Goal: Information Seeking & Learning: Learn about a topic

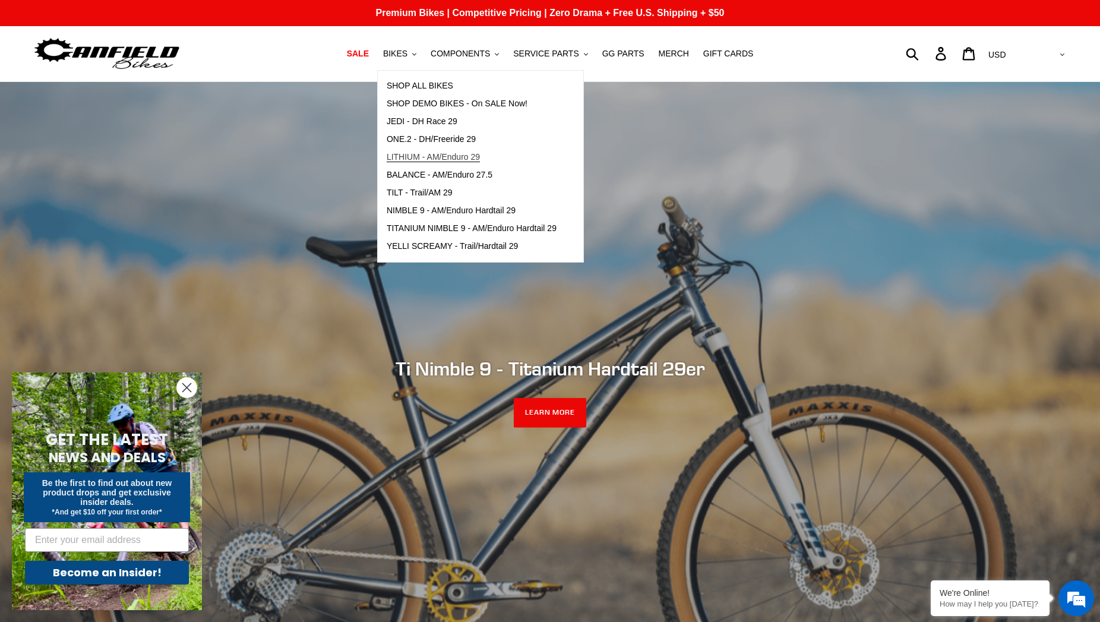
click at [416, 153] on span "LITHIUM - AM/Enduro 29" at bounding box center [433, 157] width 93 height 10
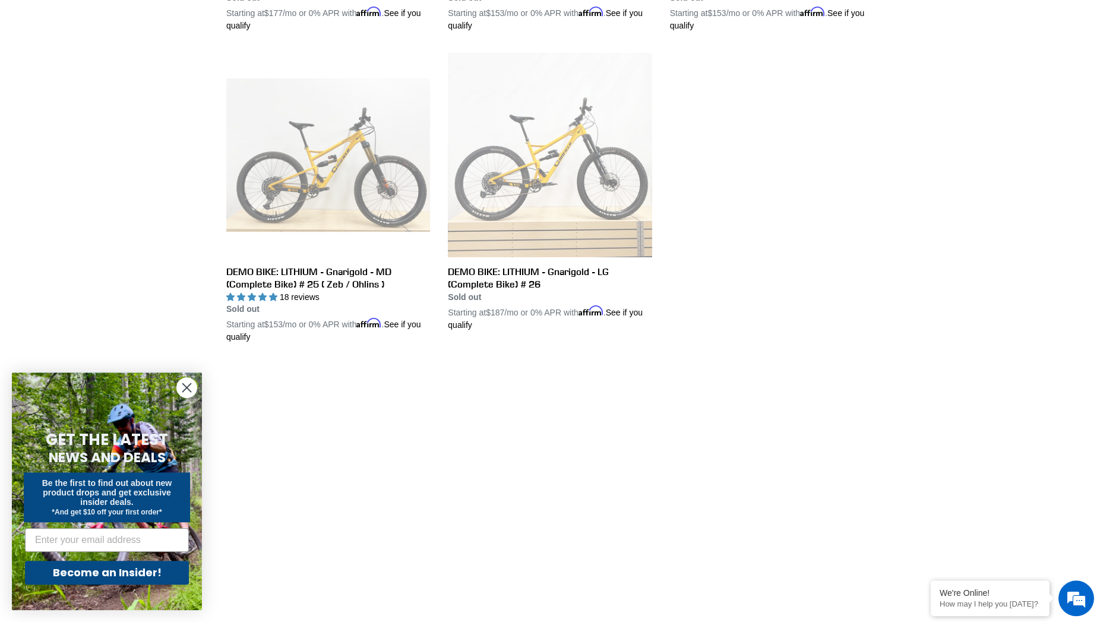
scroll to position [876, 0]
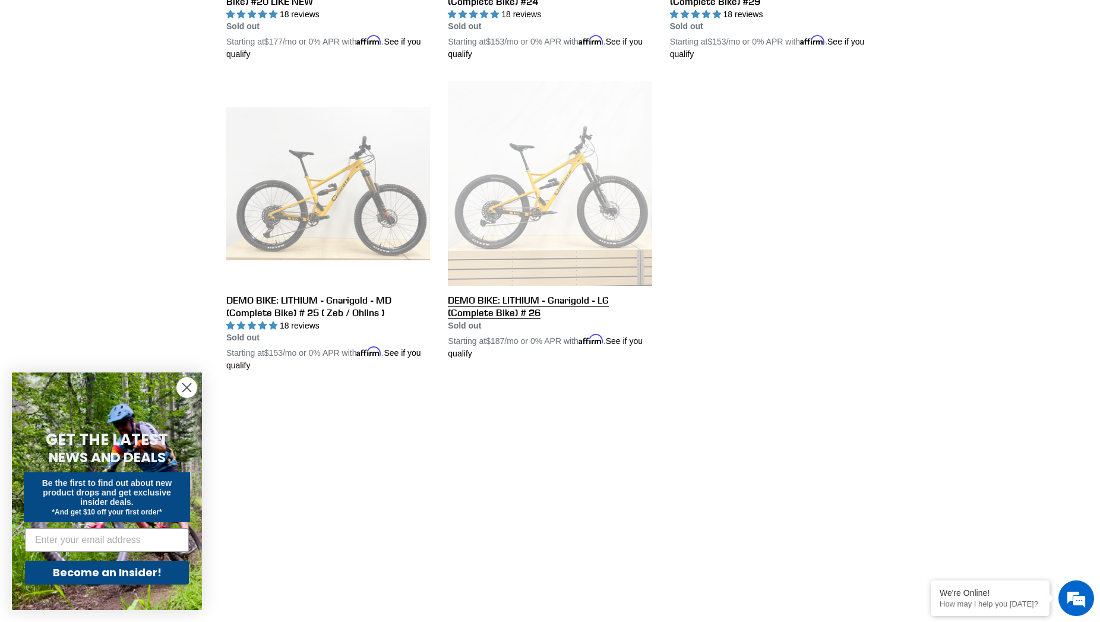
click at [561, 254] on link "DEMO BIKE: LITHIUM - Gnarigold - LG (Complete Bike) # 26" at bounding box center [550, 220] width 204 height 278
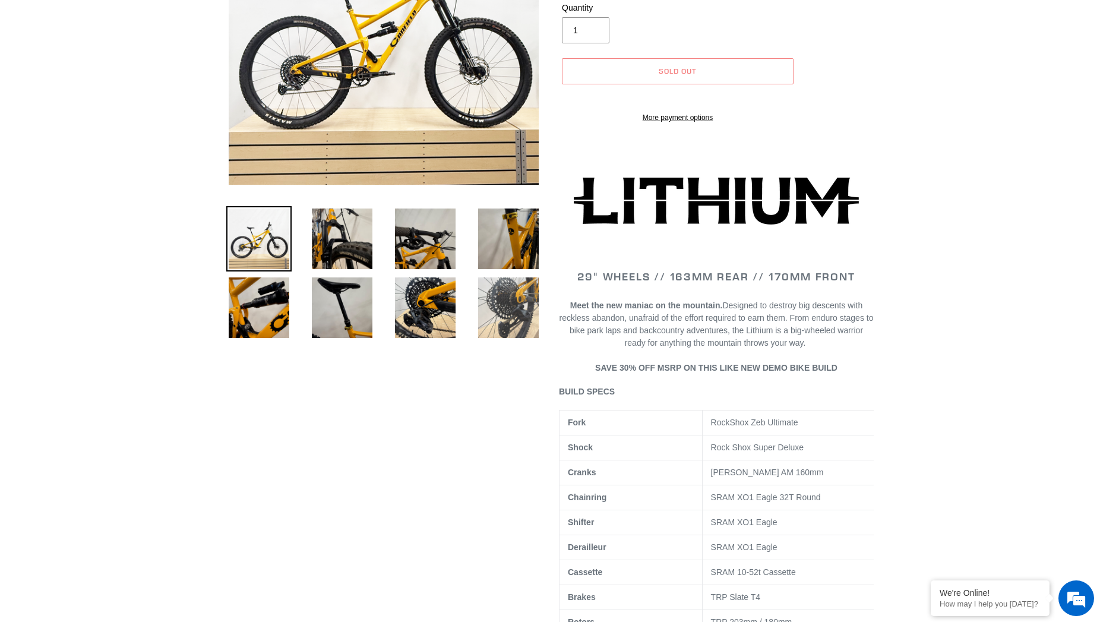
click at [499, 316] on img at bounding box center [508, 307] width 65 height 65
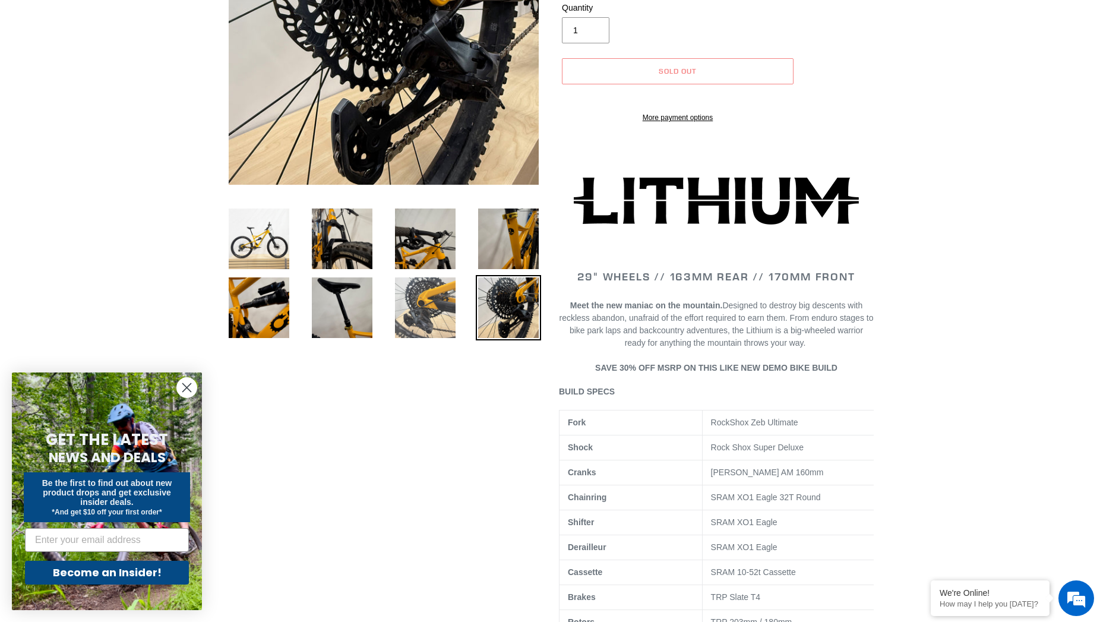
click at [421, 321] on img at bounding box center [425, 307] width 65 height 65
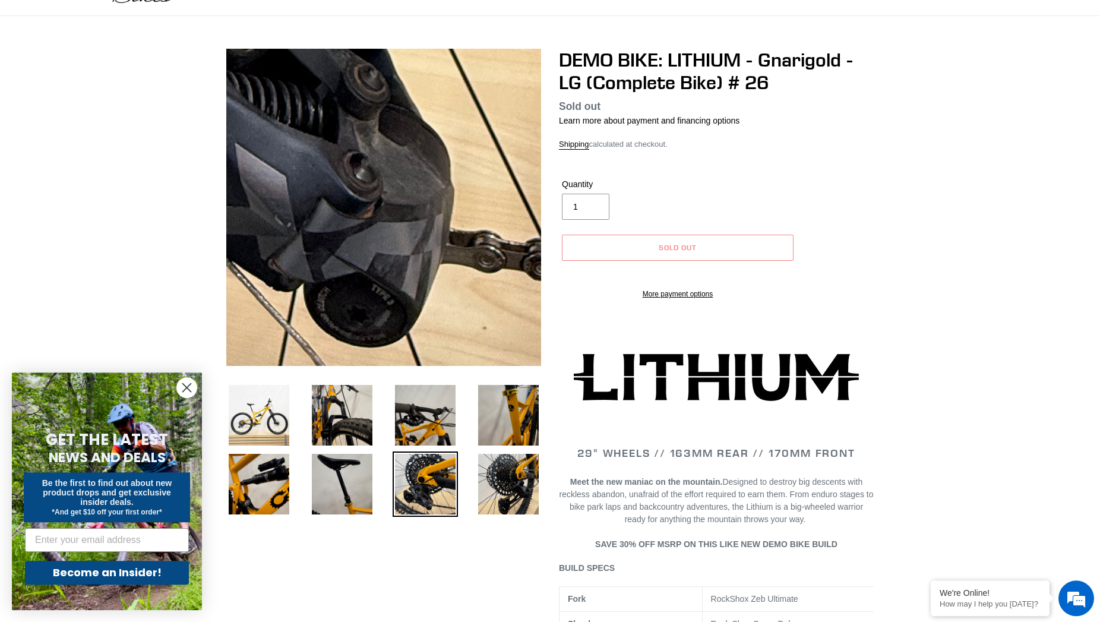
scroll to position [61, 0]
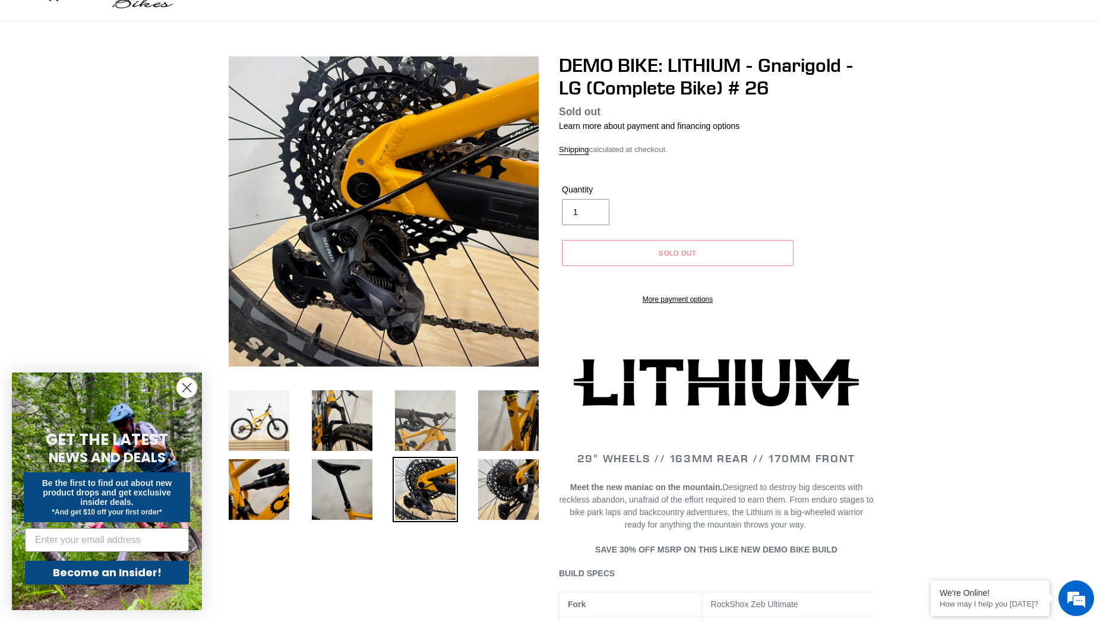
click at [415, 424] on img at bounding box center [425, 420] width 65 height 65
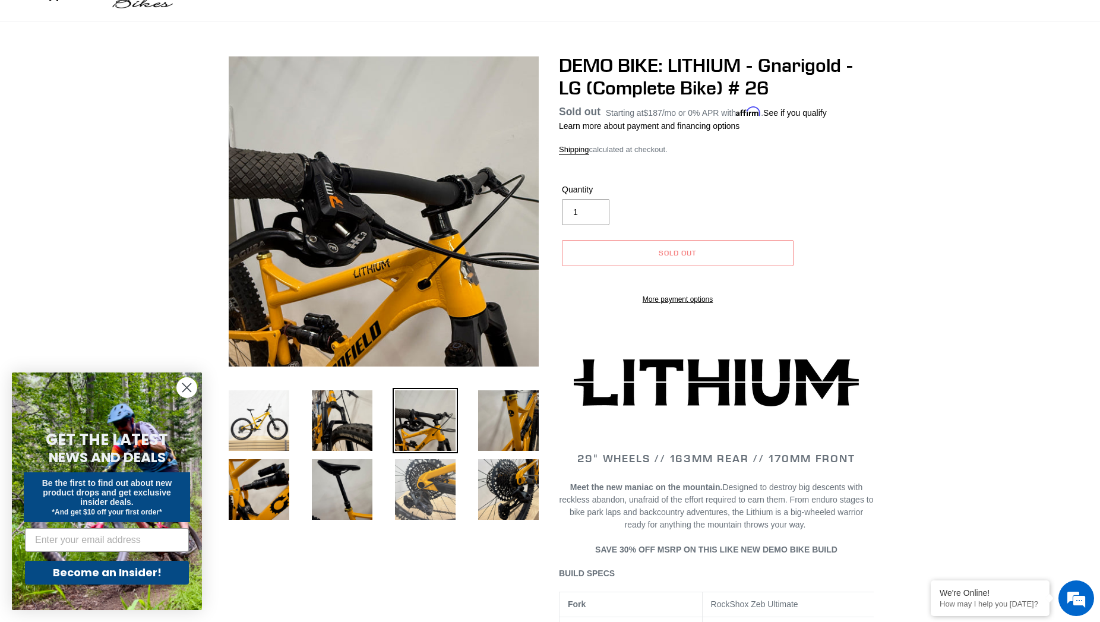
click at [409, 479] on img at bounding box center [425, 489] width 65 height 65
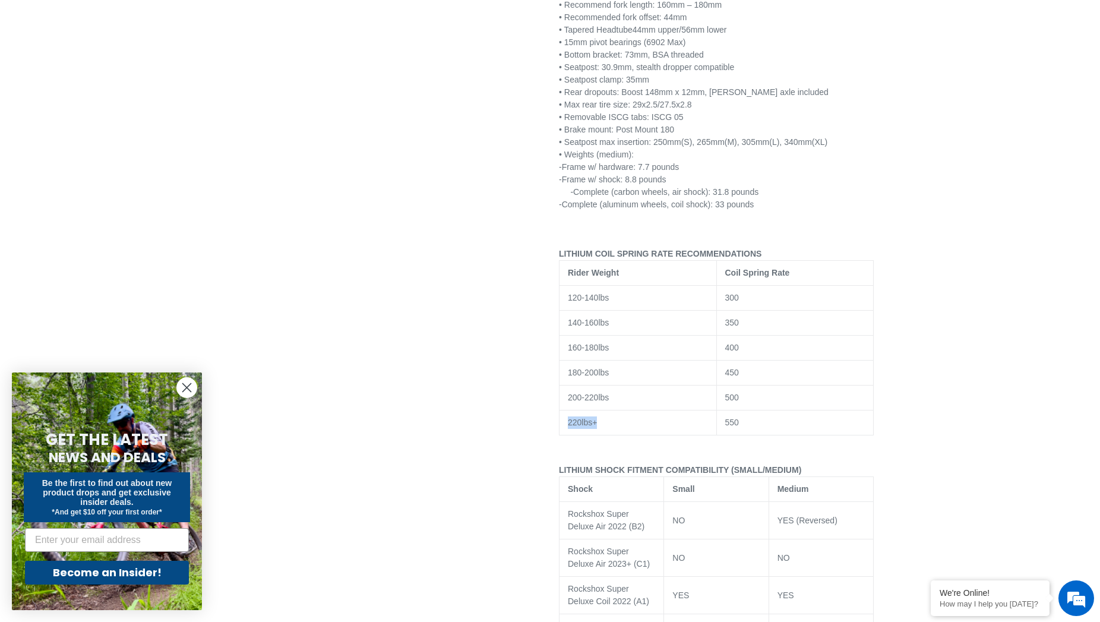
scroll to position [0, 0]
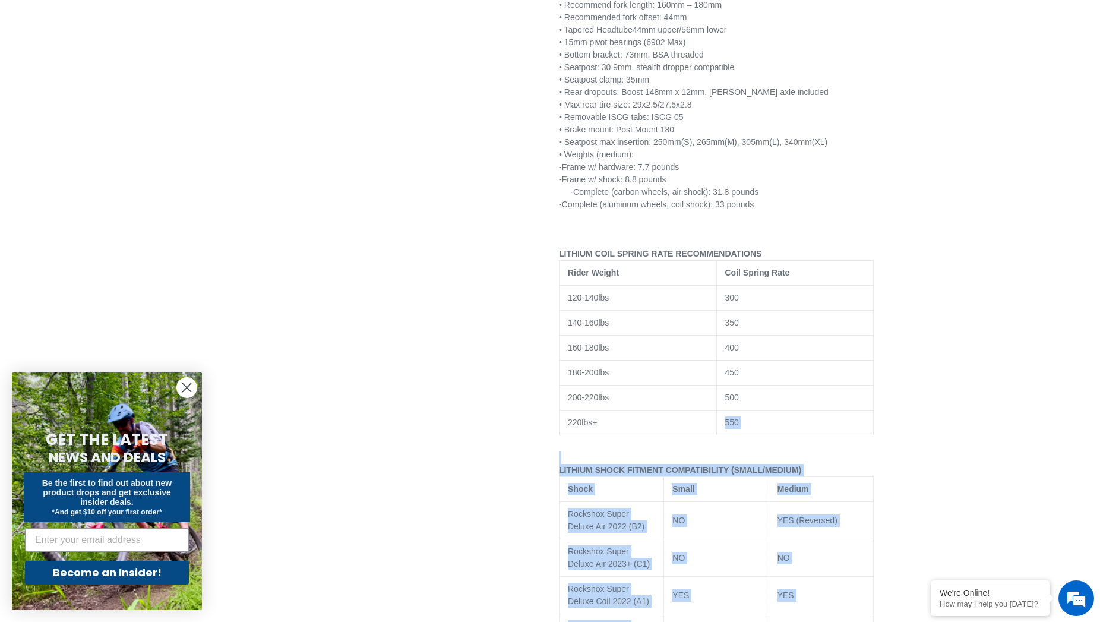
drag, startPoint x: 617, startPoint y: 422, endPoint x: 522, endPoint y: 418, distance: 95.1
click at [559, 418] on div "Rider Weight Coil Spring Rate 120-140lbs 300 140-160lbs 350 160-180lbs 400 180-…" at bounding box center [716, 356] width 315 height 192
drag, startPoint x: 535, startPoint y: 403, endPoint x: 558, endPoint y: 403, distance: 23.2
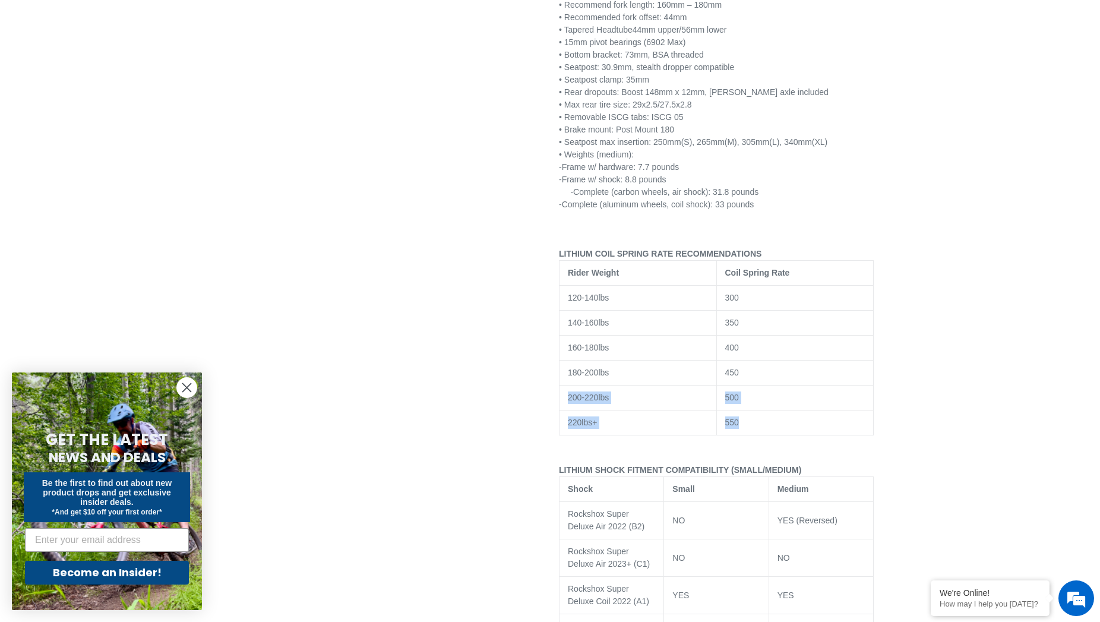
drag, startPoint x: 562, startPoint y: 403, endPoint x: 765, endPoint y: 409, distance: 203.3
click at [765, 409] on tbody "Rider Weight Coil Spring Rate 120-140lbs 300 140-160lbs 350 160-180lbs 400 180-…" at bounding box center [717, 347] width 314 height 175
click at [781, 398] on td "500" at bounding box center [794, 397] width 157 height 25
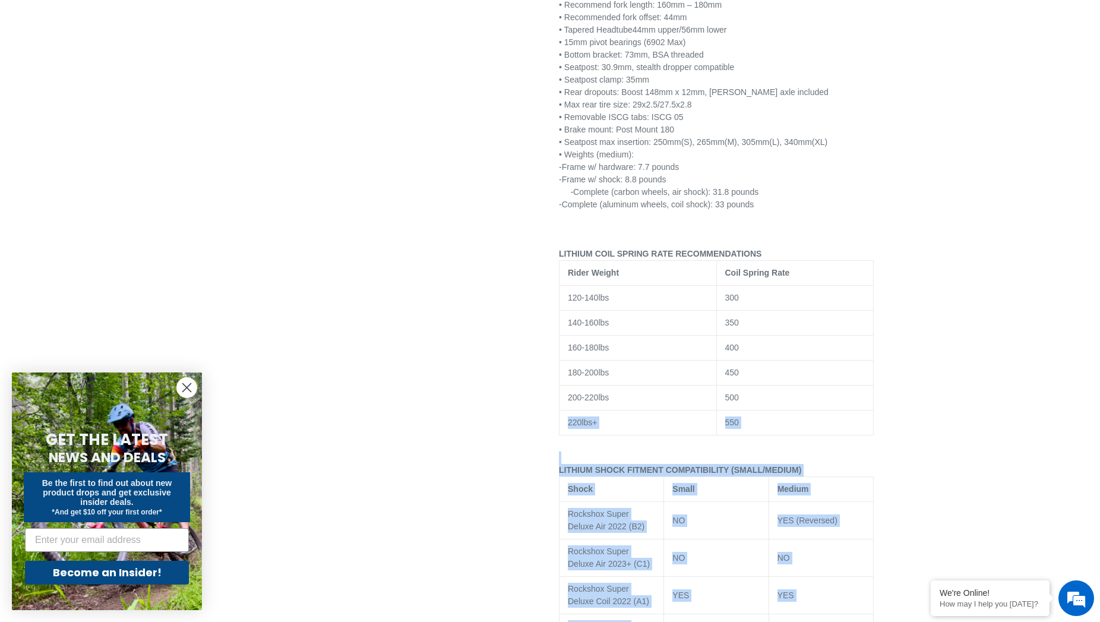
drag, startPoint x: 719, startPoint y: 401, endPoint x: 512, endPoint y: 393, distance: 206.9
click at [559, 393] on div "Rider Weight Coil Spring Rate 120-140lbs 300 140-160lbs 350 160-180lbs 400 180-…" at bounding box center [716, 356] width 315 height 192
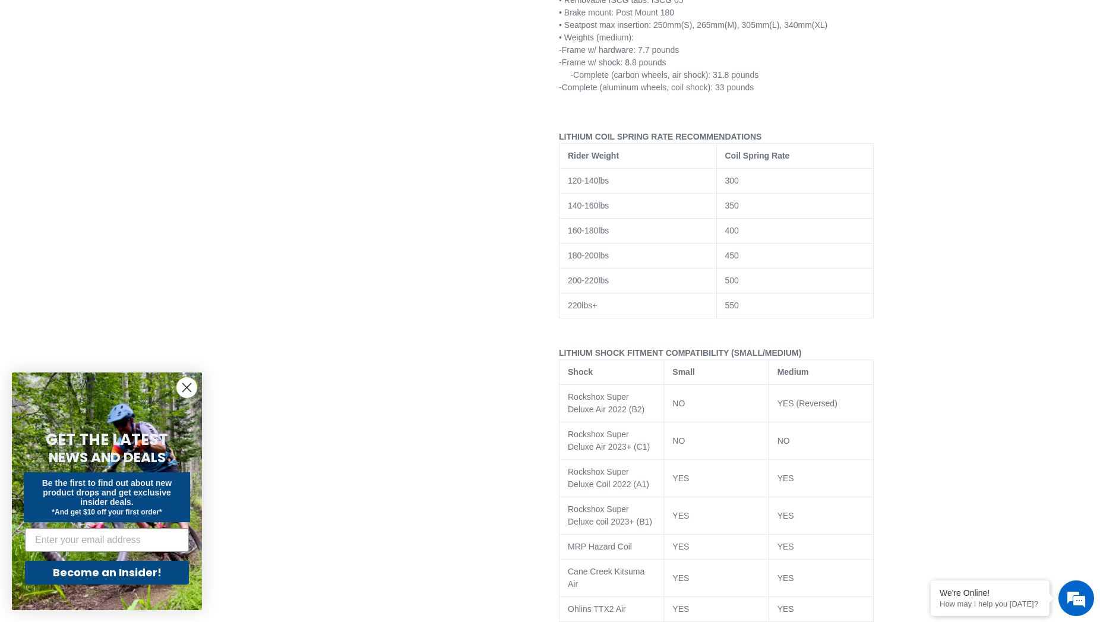
scroll to position [2303, 0]
